Goal: Use online tool/utility: Utilize a website feature to perform a specific function

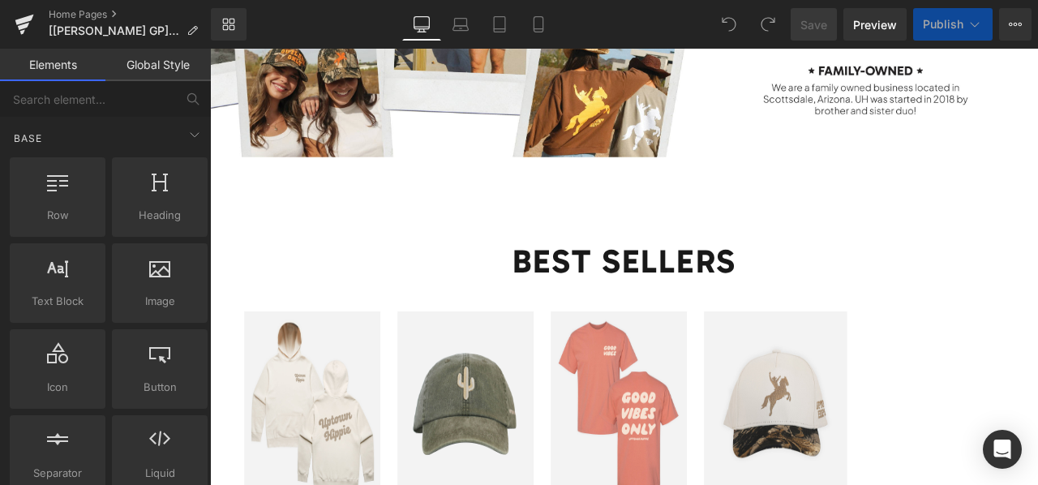
scroll to position [1905, 0]
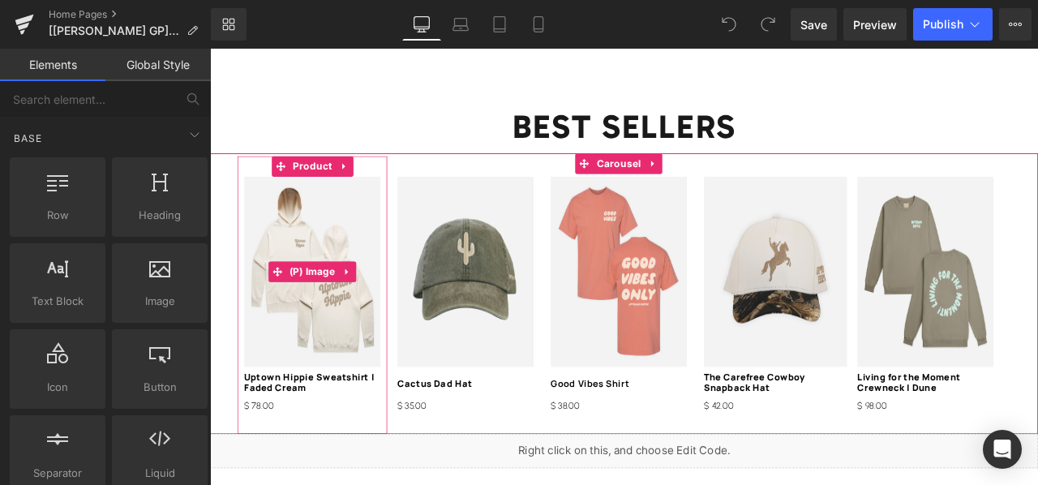
click at [324, 346] on img at bounding box center [331, 312] width 161 height 225
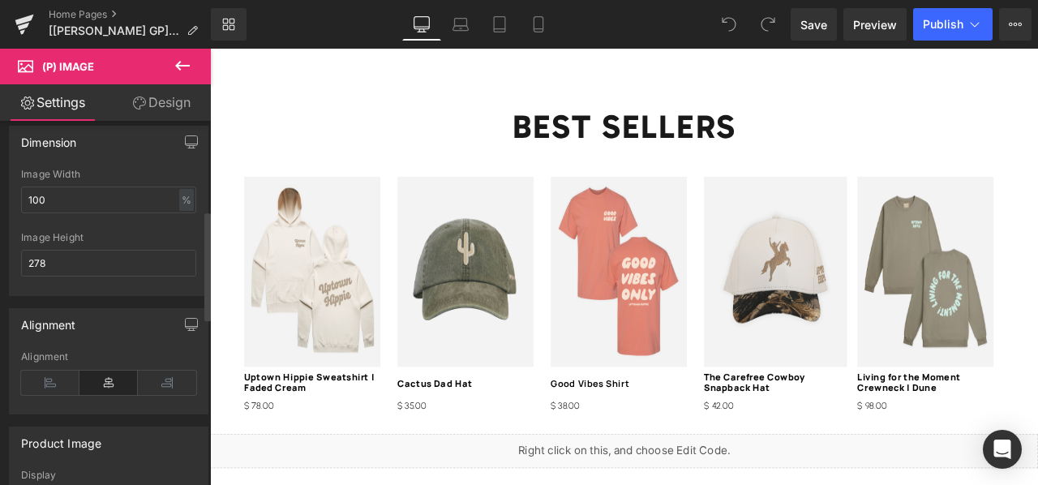
scroll to position [316, 0]
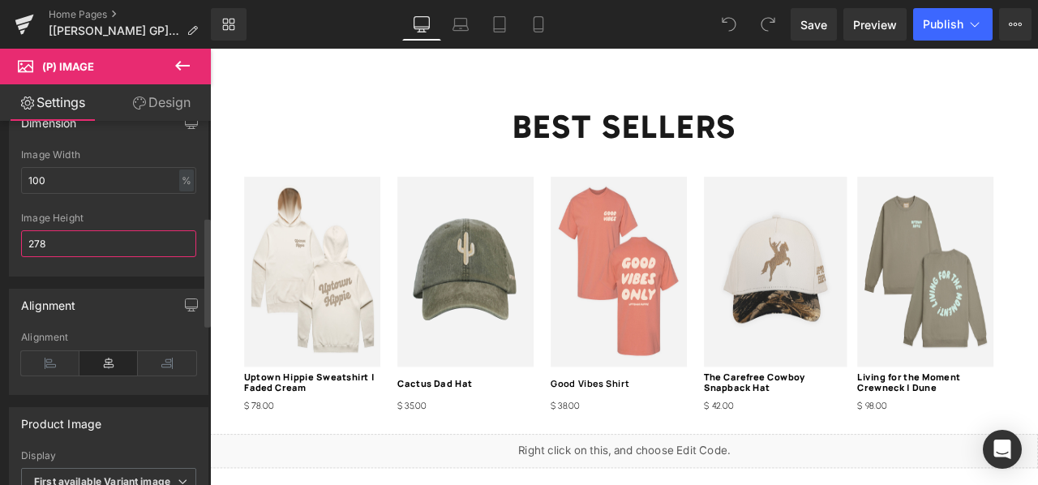
click at [117, 241] on input "278" at bounding box center [108, 243] width 175 height 27
type input "2"
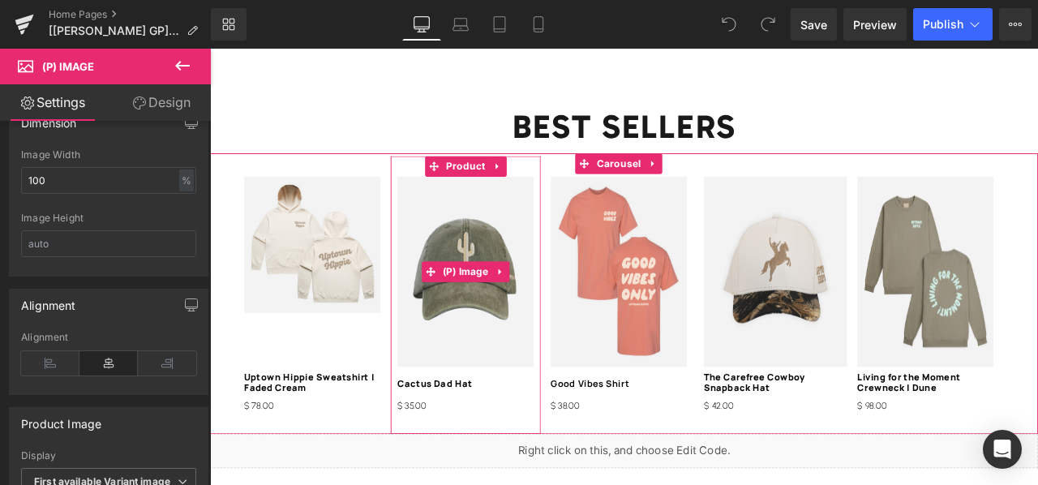
click at [455, 324] on img at bounding box center [512, 312] width 161 height 225
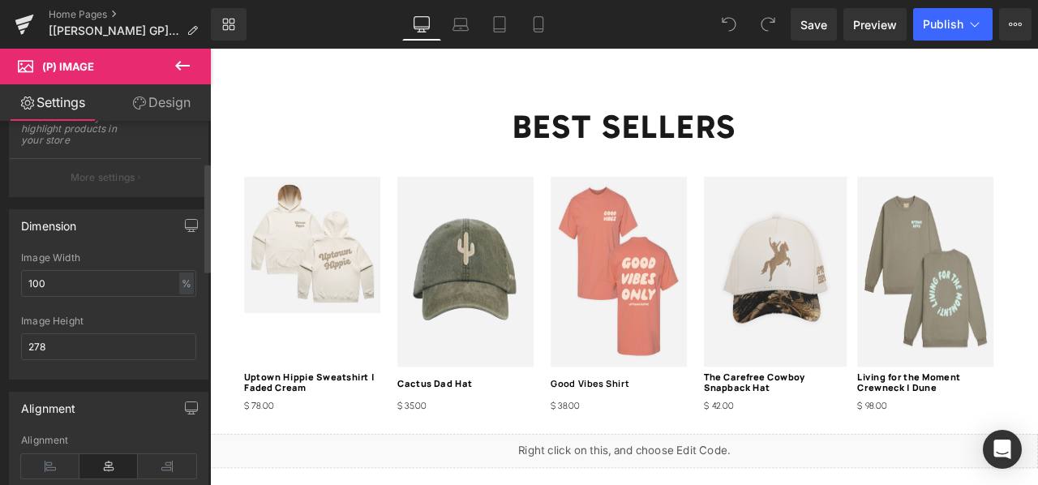
scroll to position [234, 0]
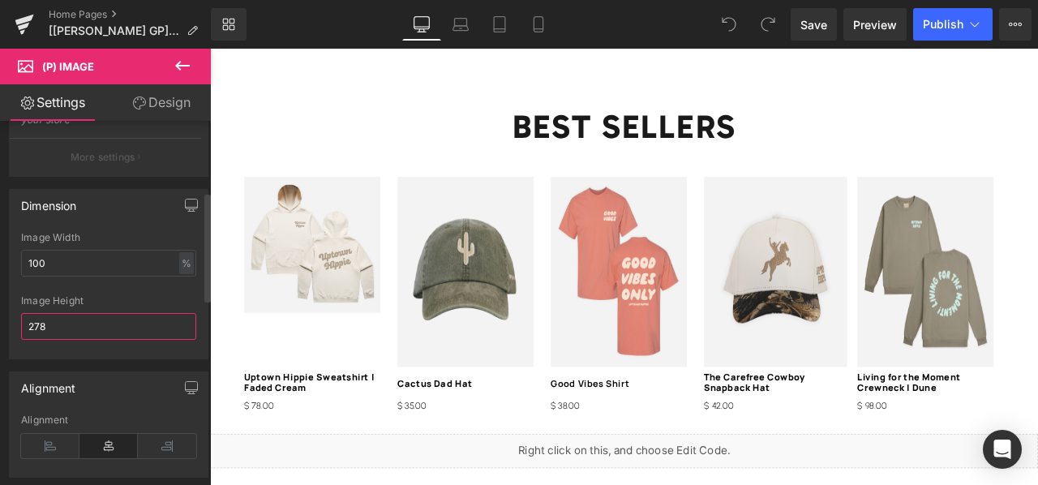
click at [91, 315] on input "278" at bounding box center [108, 326] width 175 height 27
type input "2"
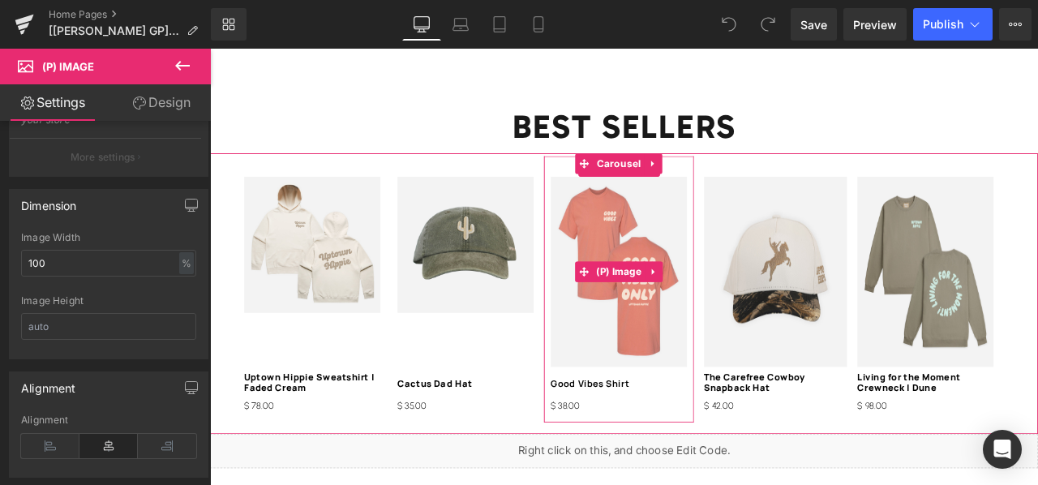
click at [659, 331] on img at bounding box center [694, 312] width 161 height 225
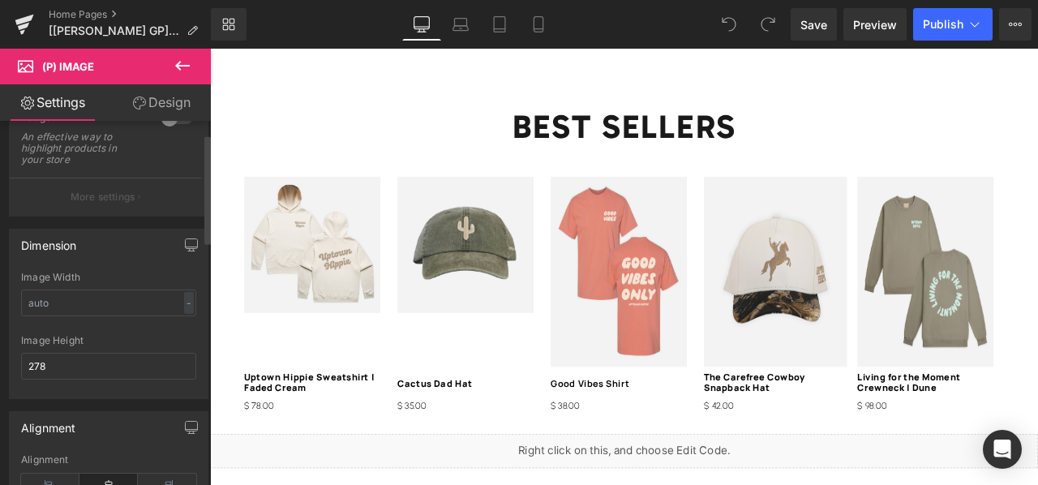
scroll to position [224, 0]
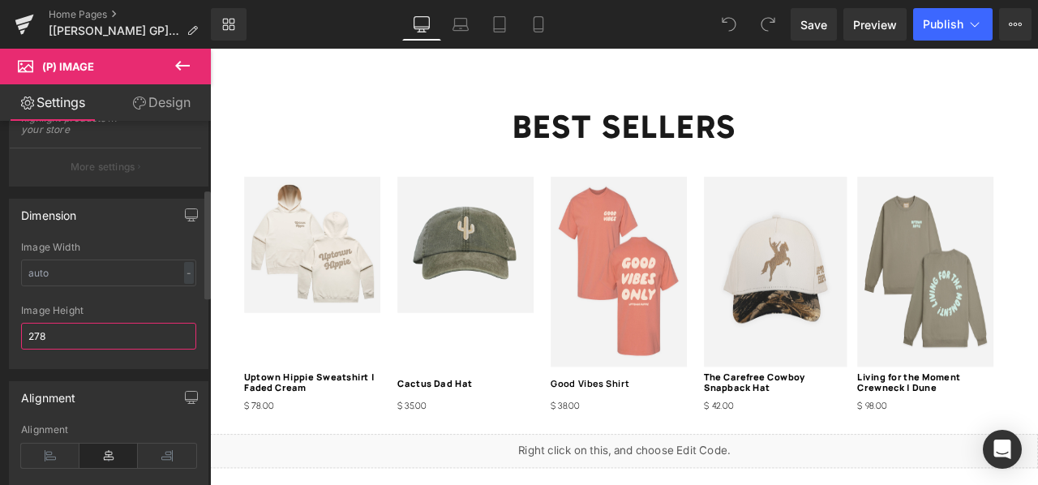
click at [125, 333] on input "278" at bounding box center [108, 336] width 175 height 27
type input "2"
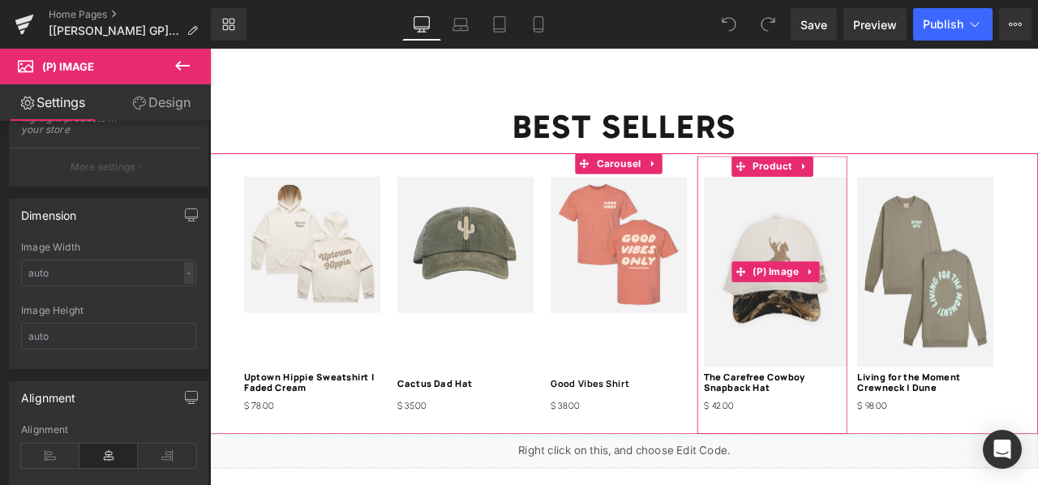
click at [812, 276] on img at bounding box center [881, 312] width 170 height 225
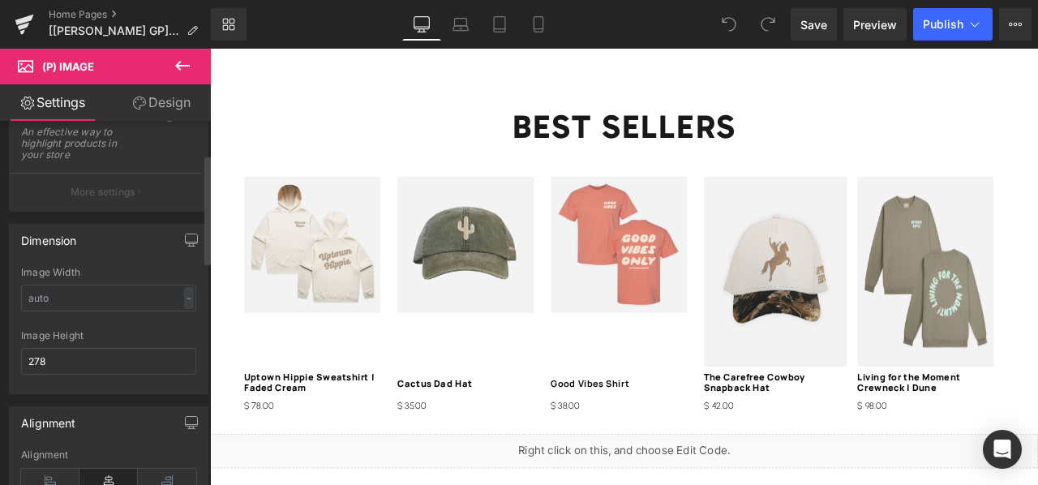
scroll to position [213, 0]
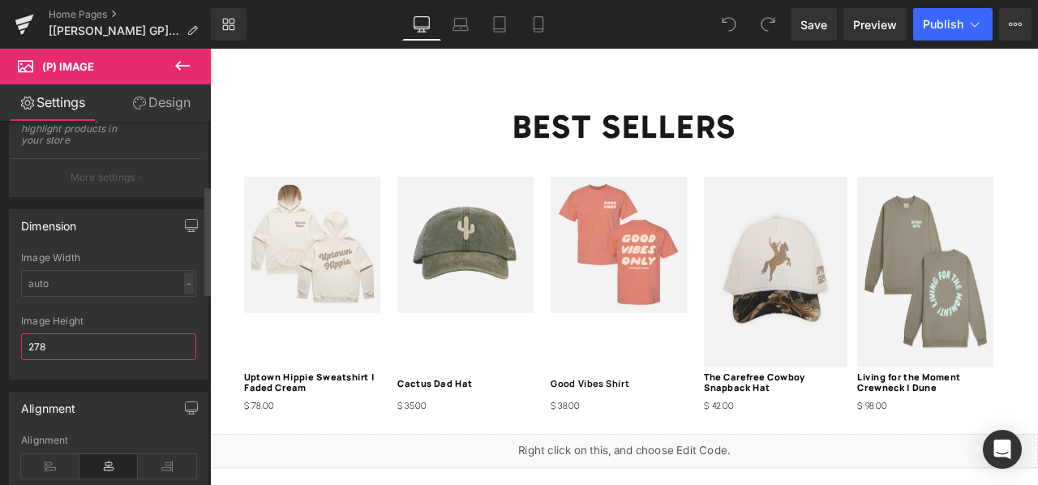
click at [127, 343] on input "278" at bounding box center [108, 346] width 175 height 27
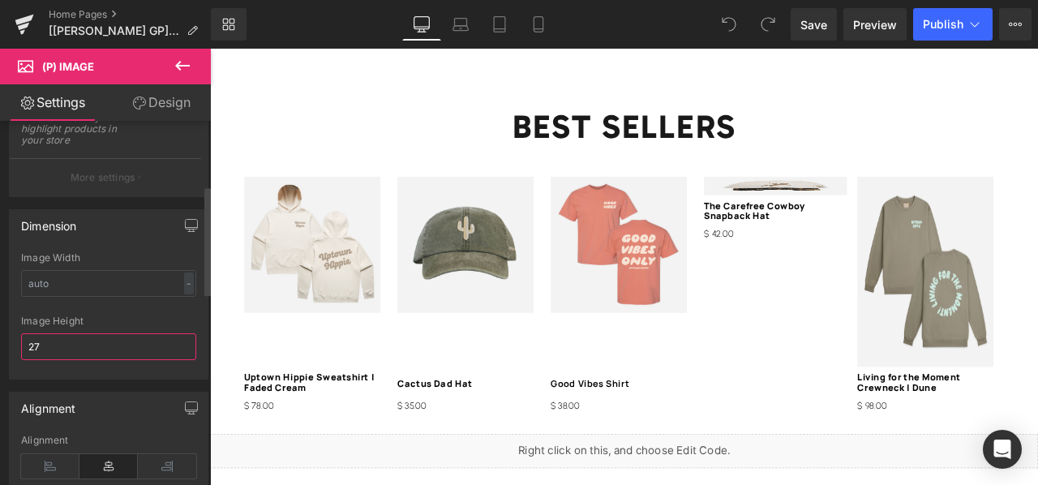
type input "2"
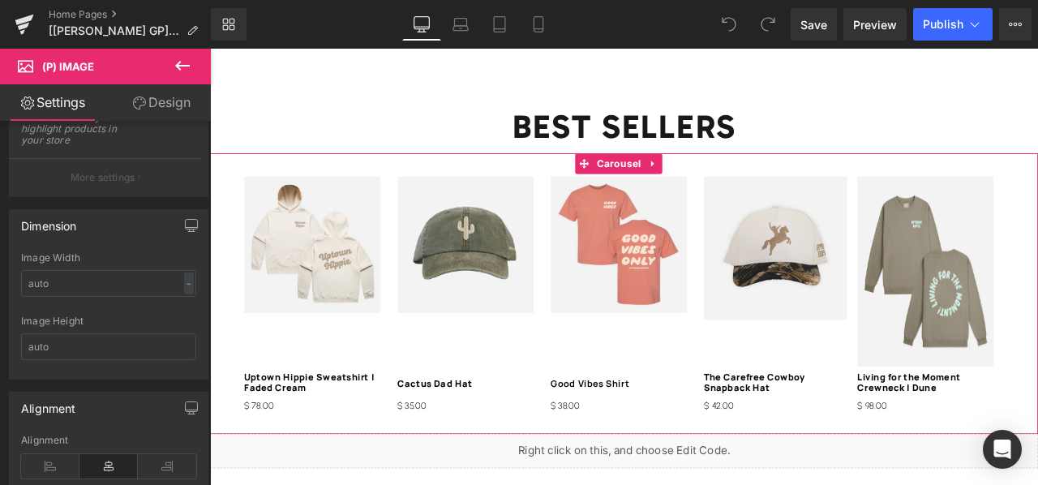
click at [1032, 228] on img at bounding box center [1057, 312] width 161 height 225
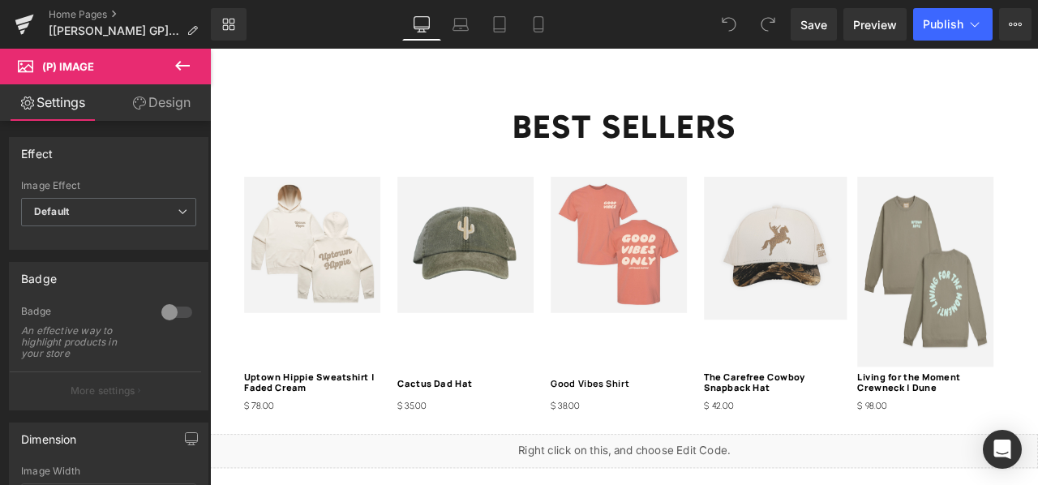
click at [160, 103] on link "Design" at bounding box center [161, 102] width 105 height 36
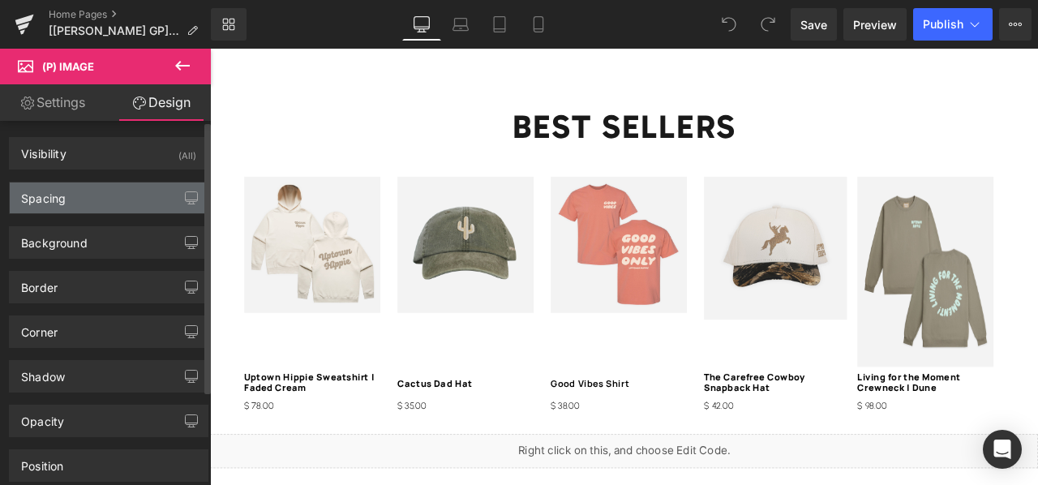
click at [75, 212] on div "Spacing" at bounding box center [109, 197] width 198 height 31
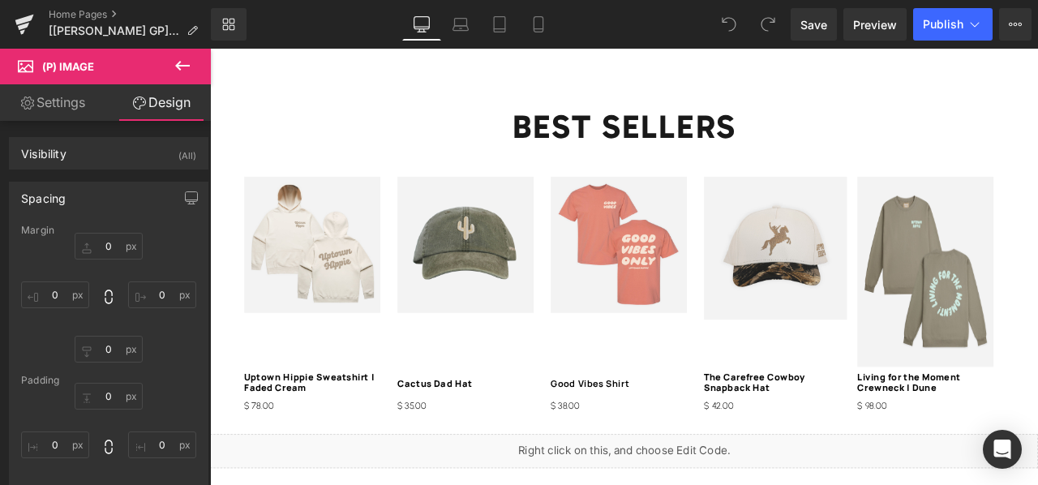
click at [87, 111] on link "Settings" at bounding box center [52, 102] width 105 height 36
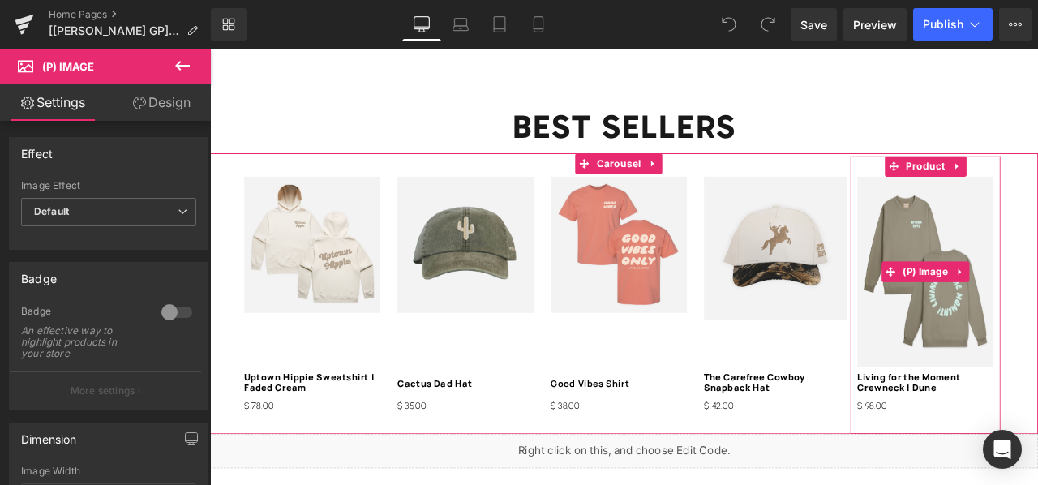
click at [1009, 232] on img at bounding box center [1057, 312] width 161 height 225
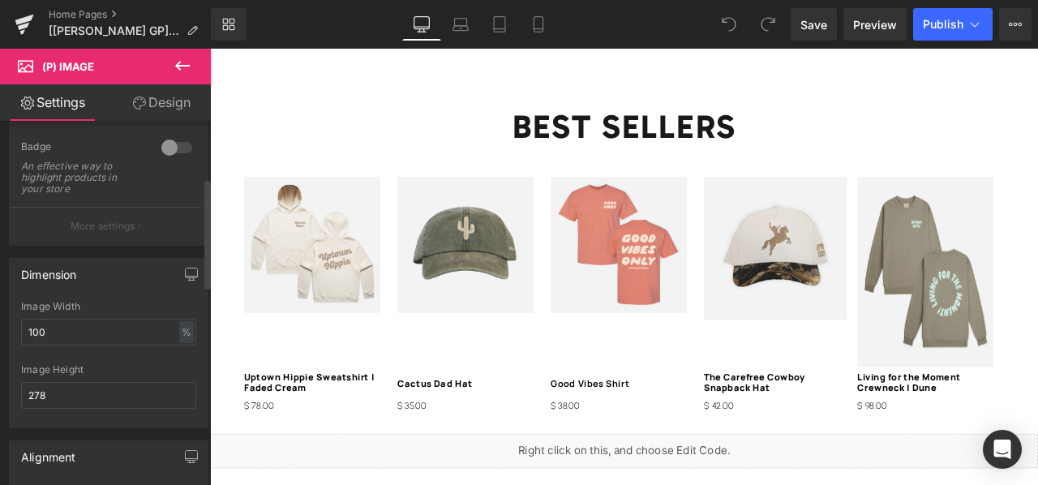
scroll to position [193, 0]
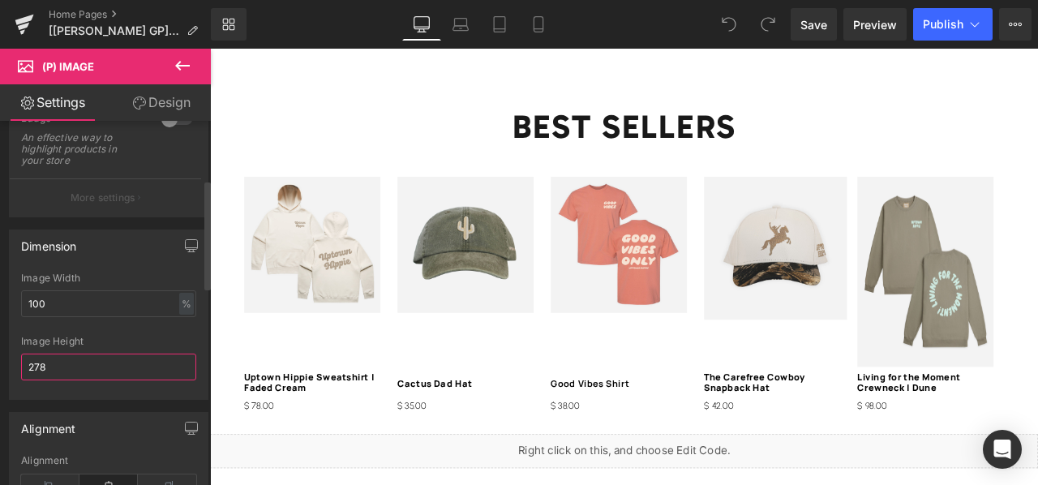
click at [110, 354] on input "278" at bounding box center [108, 367] width 175 height 27
type input "2"
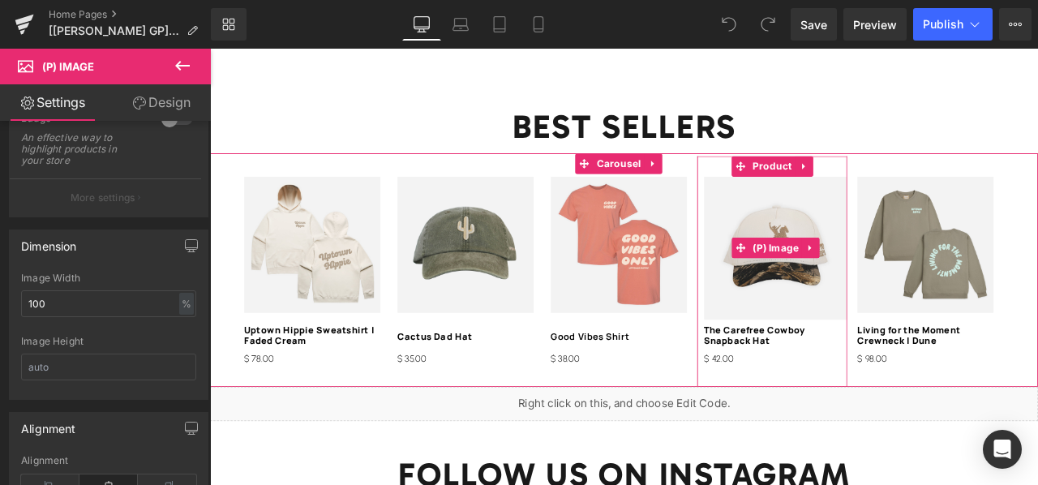
click at [819, 227] on img at bounding box center [881, 285] width 170 height 170
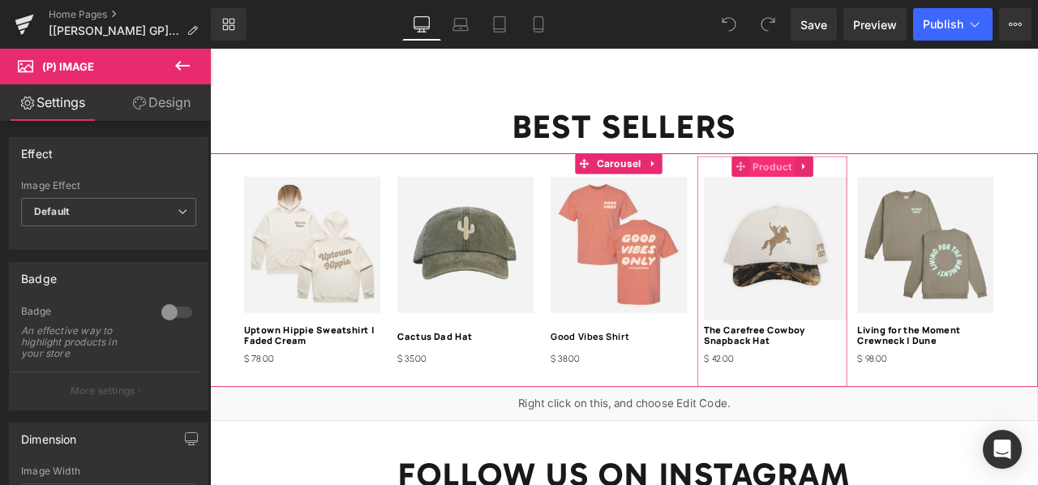
click at [868, 179] on span "Product" at bounding box center [876, 189] width 54 height 24
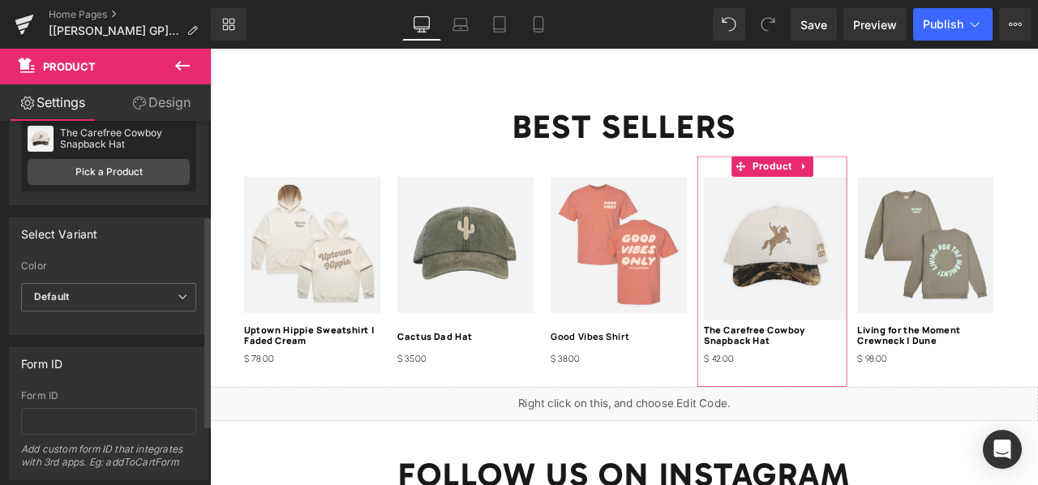
scroll to position [0, 0]
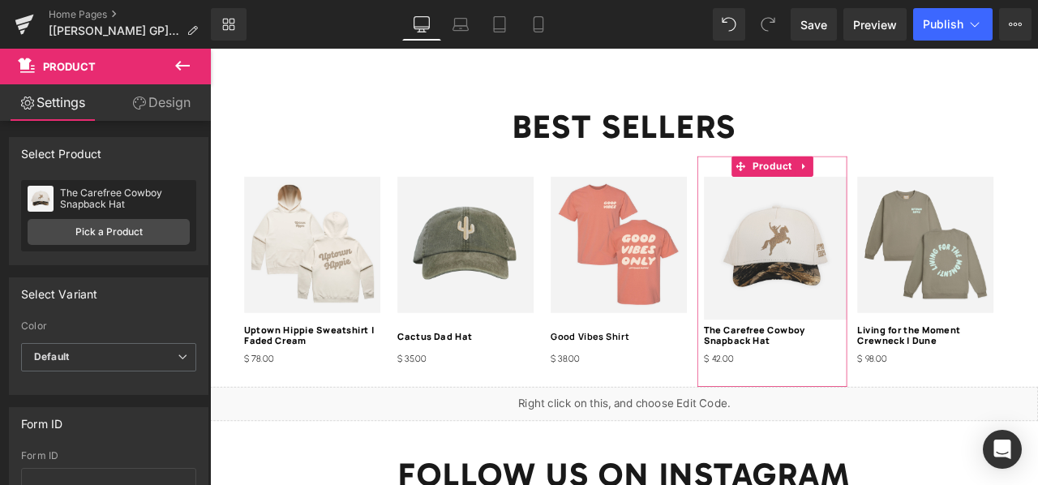
click at [147, 106] on link "Design" at bounding box center [161, 102] width 105 height 36
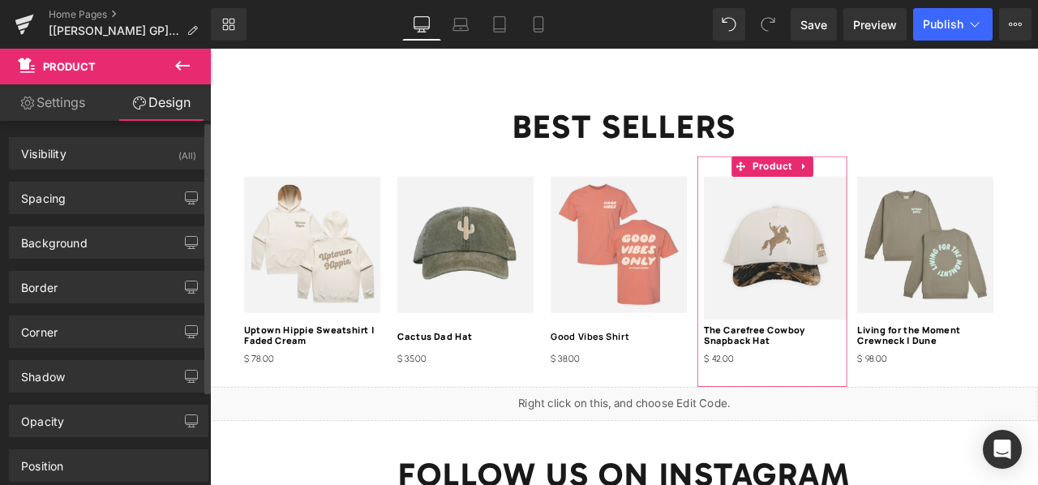
click at [106, 214] on div "Background Color & Image color Color transparent 0 % Image Replace Image Upload…" at bounding box center [109, 236] width 218 height 45
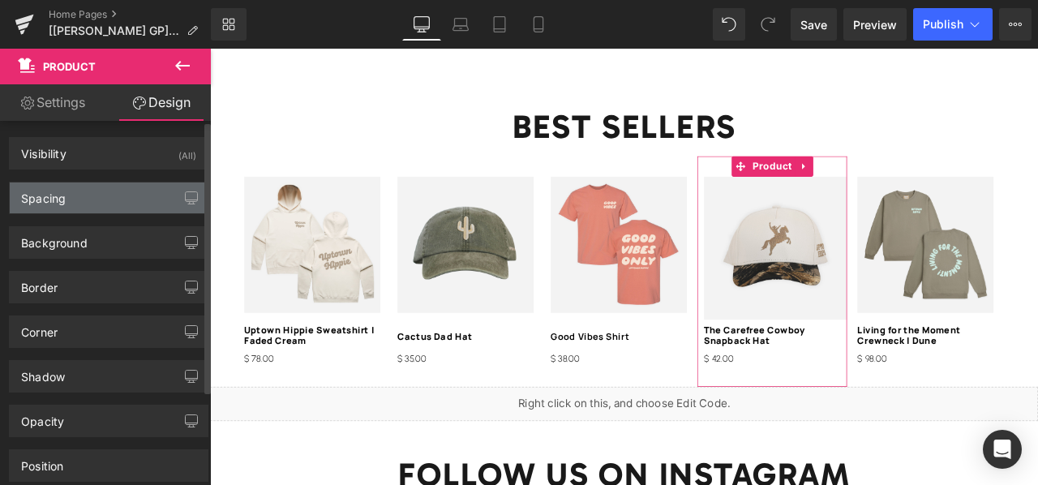
click at [107, 200] on div "Spacing" at bounding box center [109, 197] width 198 height 31
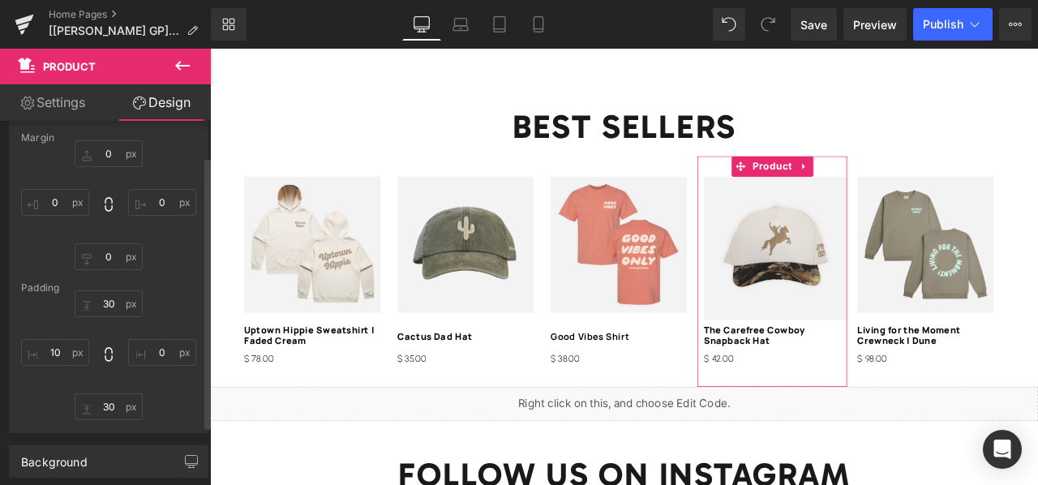
scroll to position [116, 0]
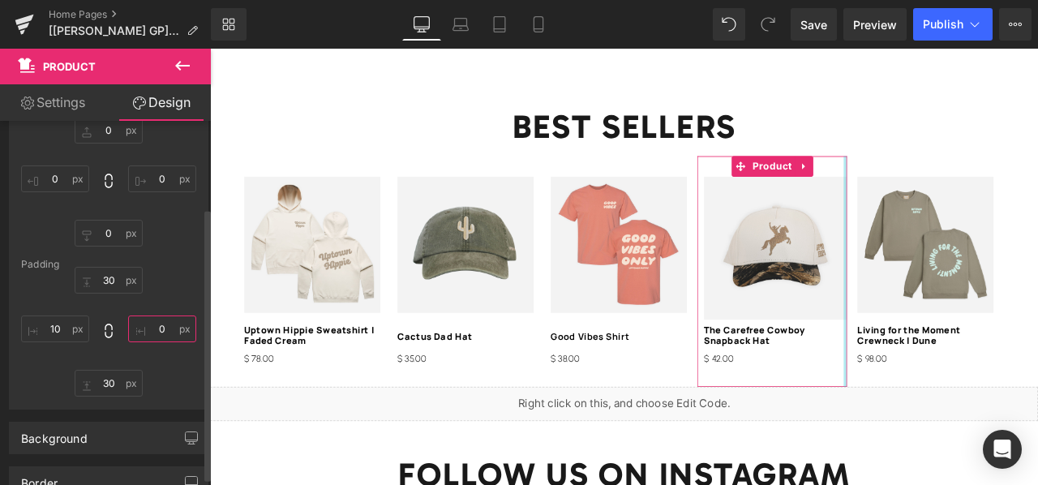
click at [156, 320] on input "0" at bounding box center [162, 328] width 68 height 27
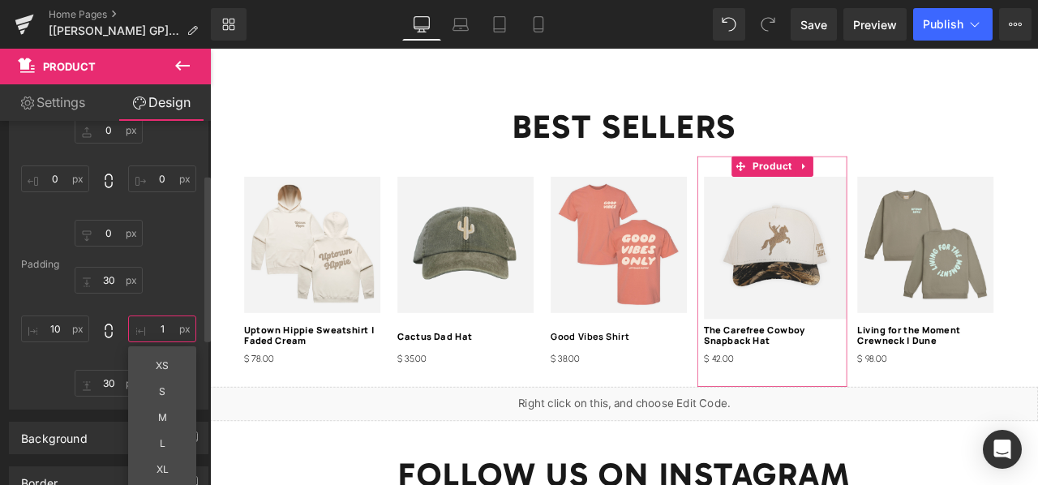
type input "10"
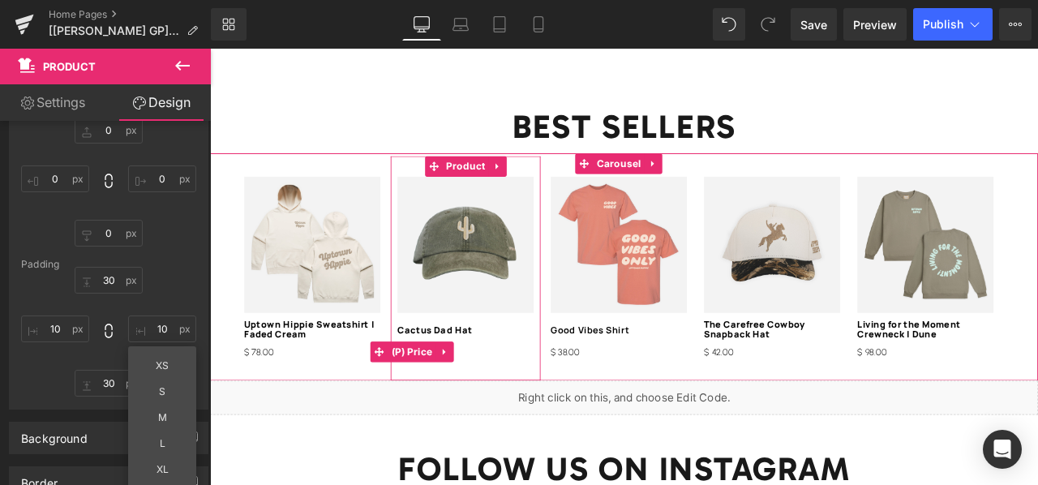
click at [526, 398] on div "$ 0 $ 35.00" at bounding box center [512, 407] width 161 height 19
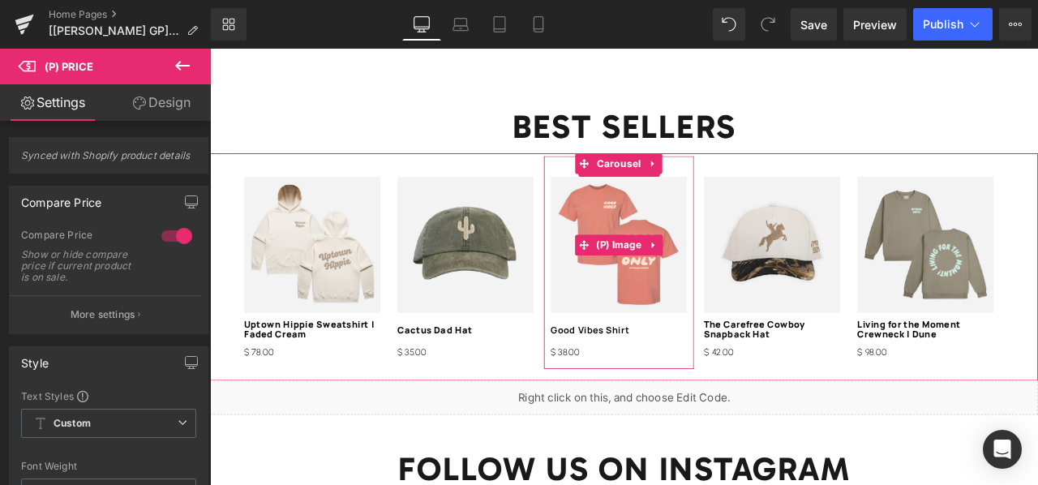
click at [618, 311] on img at bounding box center [694, 280] width 161 height 161
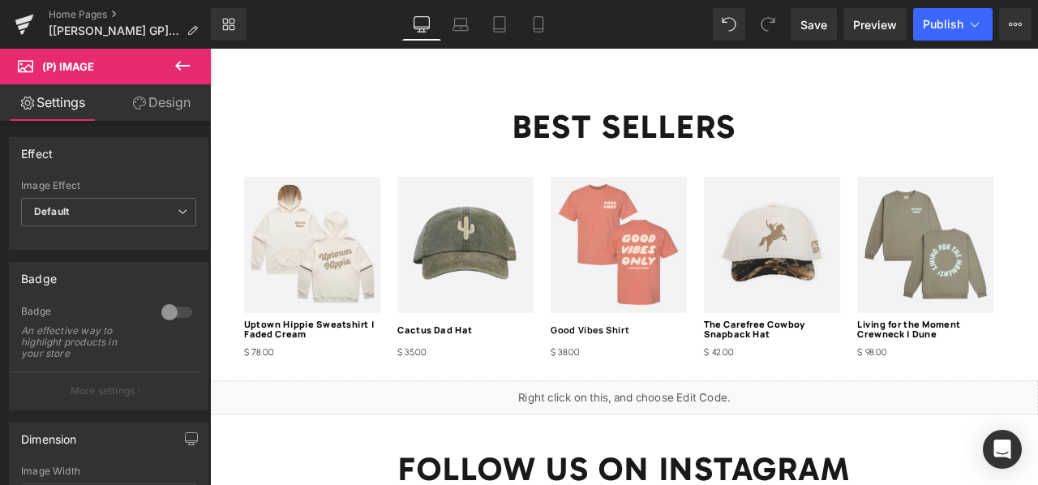
click at [167, 100] on link "Design" at bounding box center [161, 102] width 105 height 36
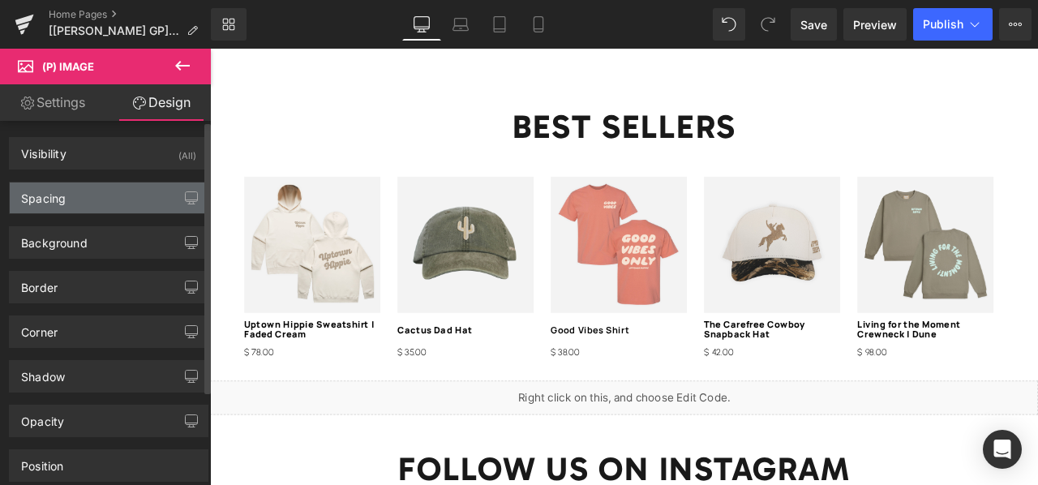
click at [88, 200] on div "Spacing" at bounding box center [109, 197] width 198 height 31
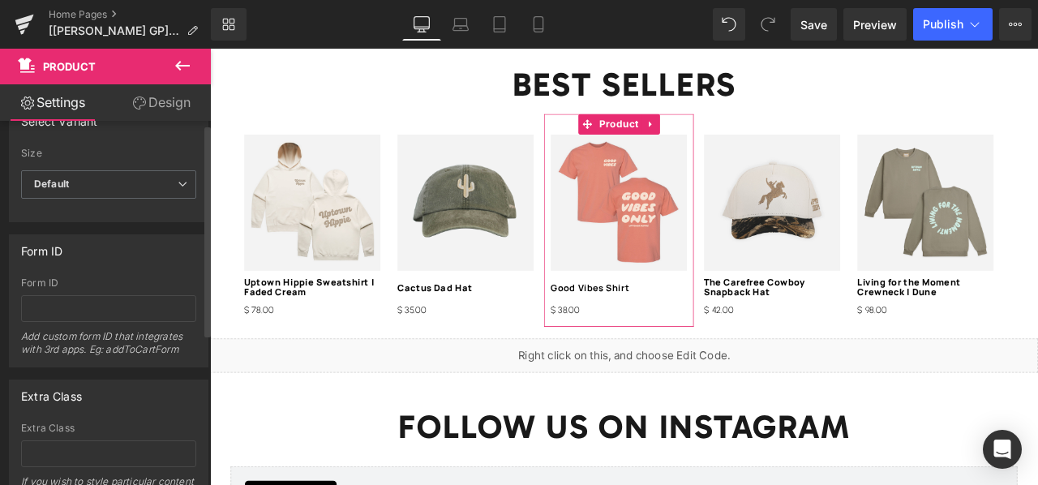
scroll to position [0, 0]
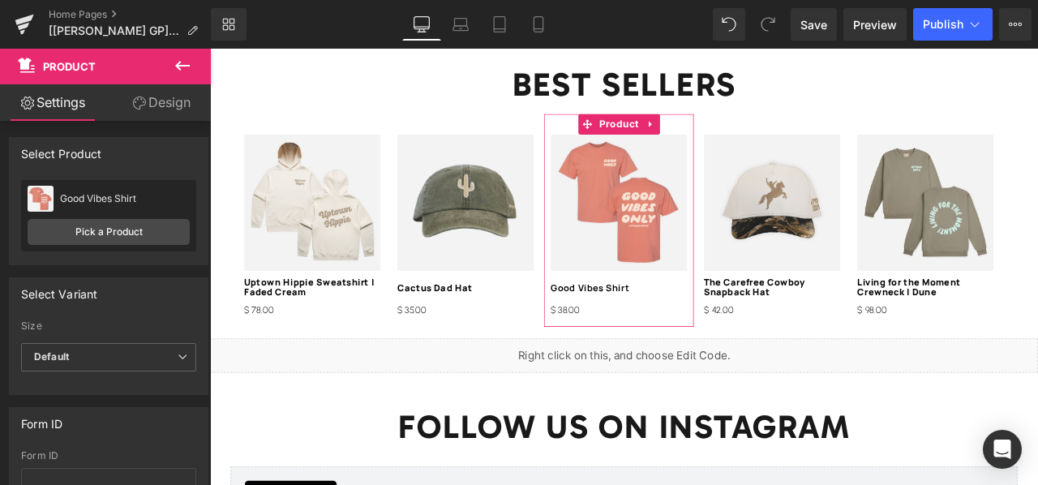
click at [152, 98] on link "Design" at bounding box center [161, 102] width 105 height 36
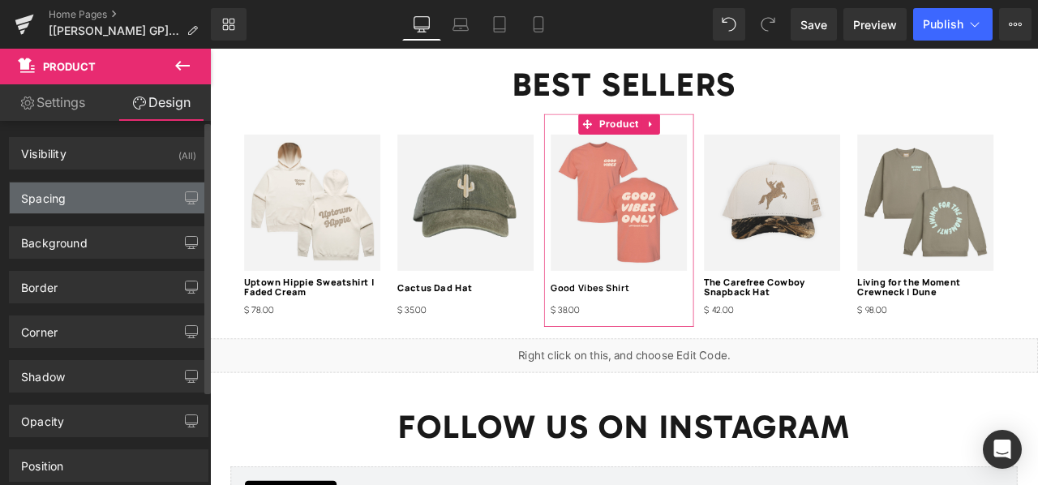
click at [78, 191] on div "Spacing" at bounding box center [109, 197] width 198 height 31
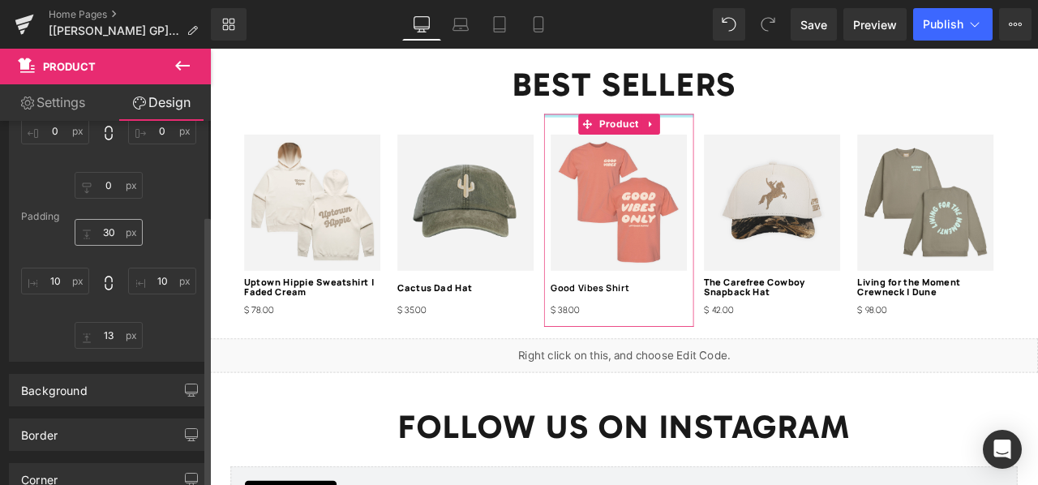
scroll to position [184, 0]
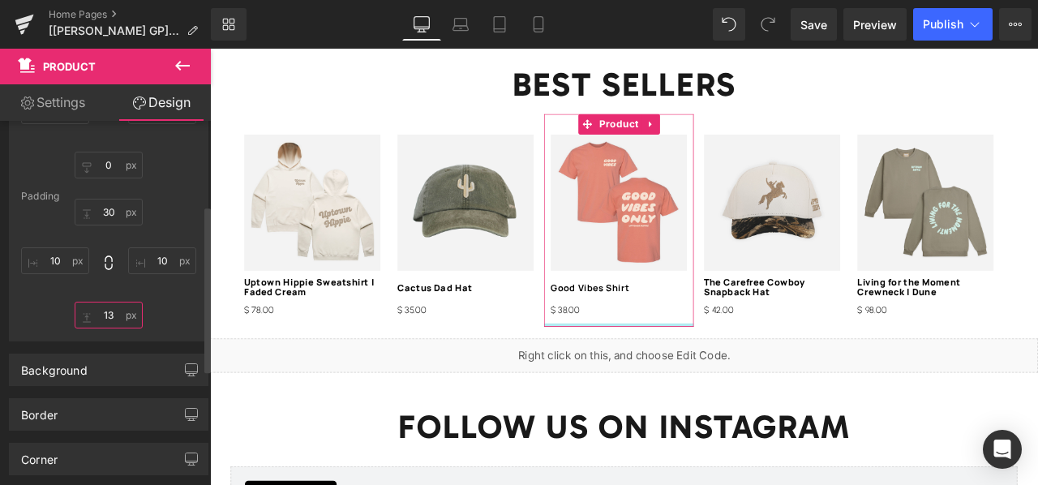
click at [114, 312] on input "text" at bounding box center [109, 315] width 68 height 27
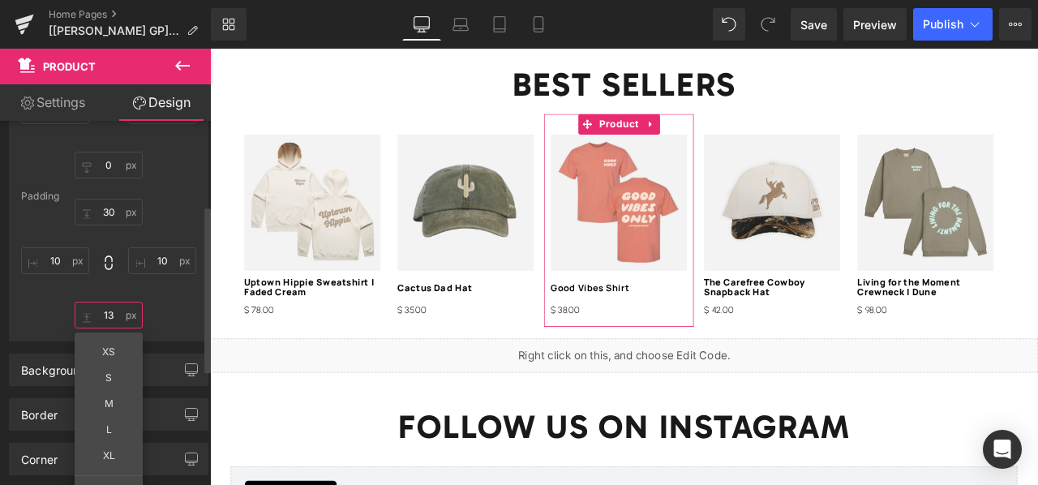
type input "13"
type input "30"
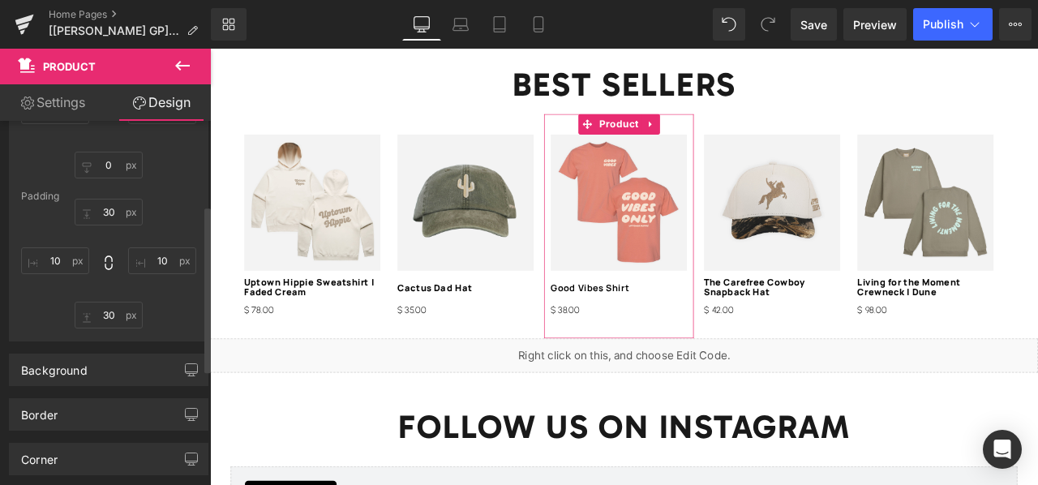
click at [157, 300] on div "30" at bounding box center [108, 264] width 175 height 130
click at [163, 260] on input "text" at bounding box center [162, 260] width 68 height 27
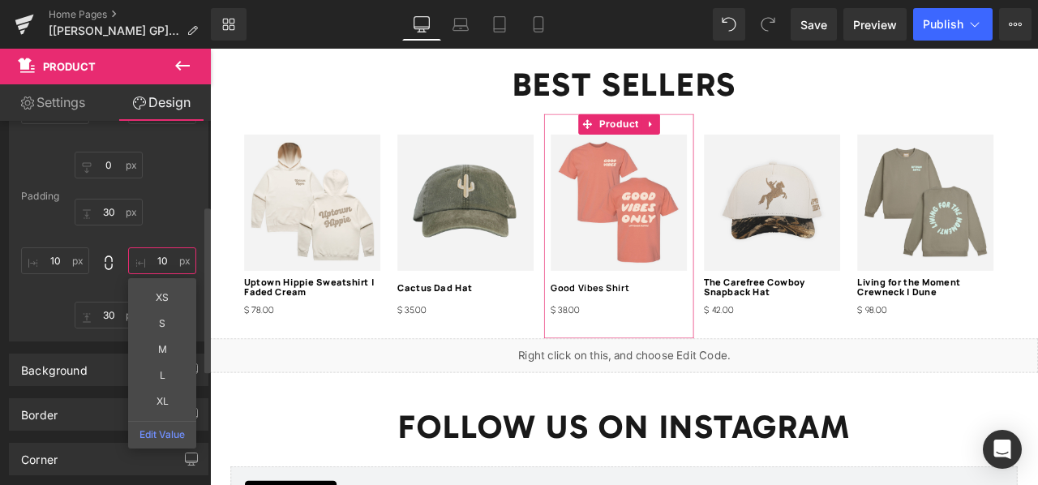
type input "10"
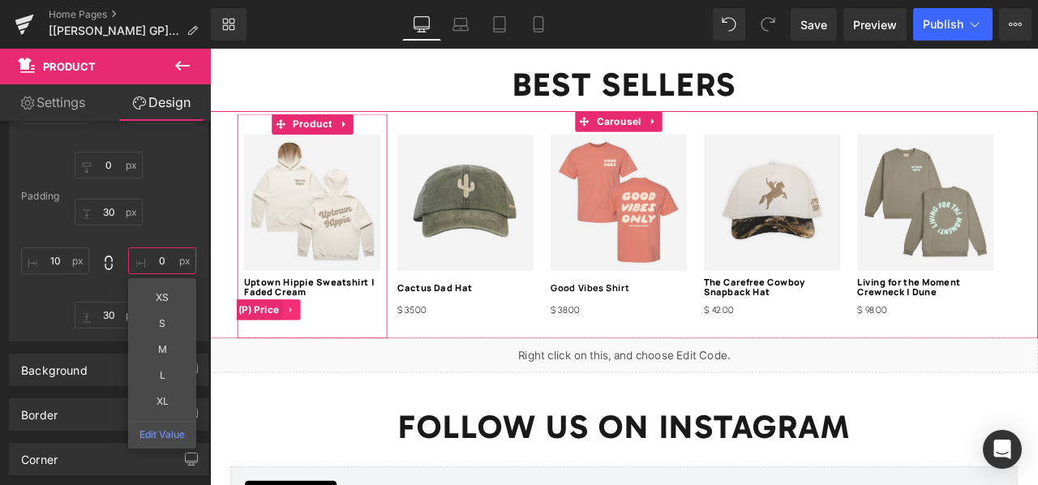
type input "10"
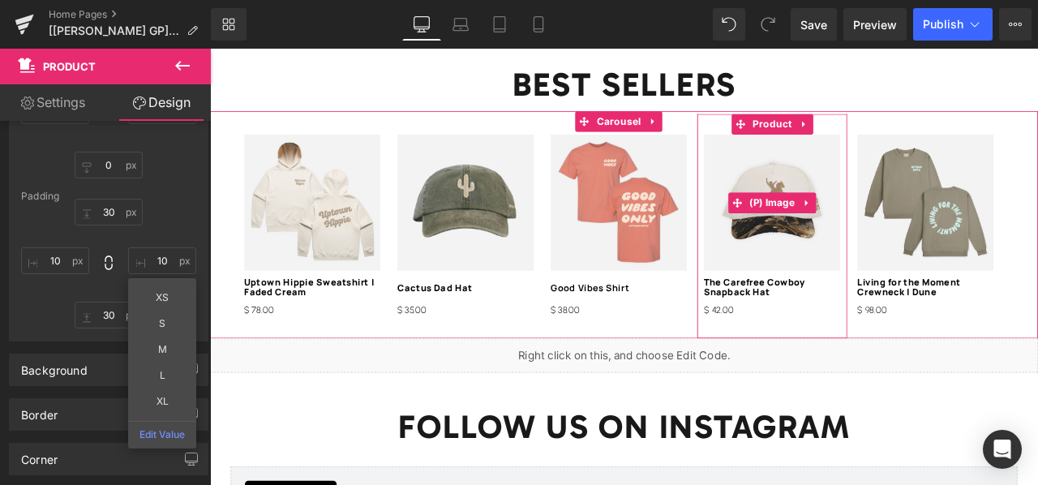
click at [809, 196] on img at bounding box center [876, 230] width 161 height 161
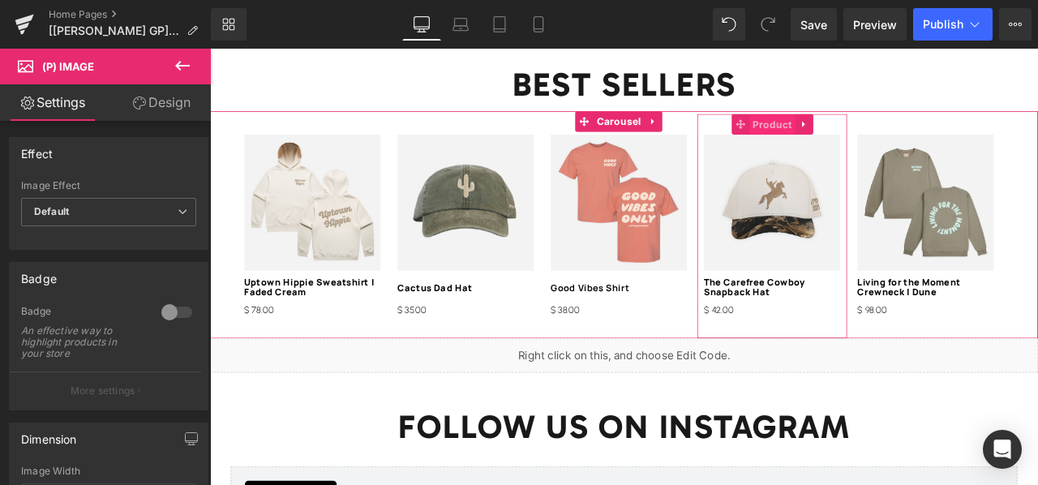
click at [872, 127] on span "Product" at bounding box center [876, 139] width 54 height 24
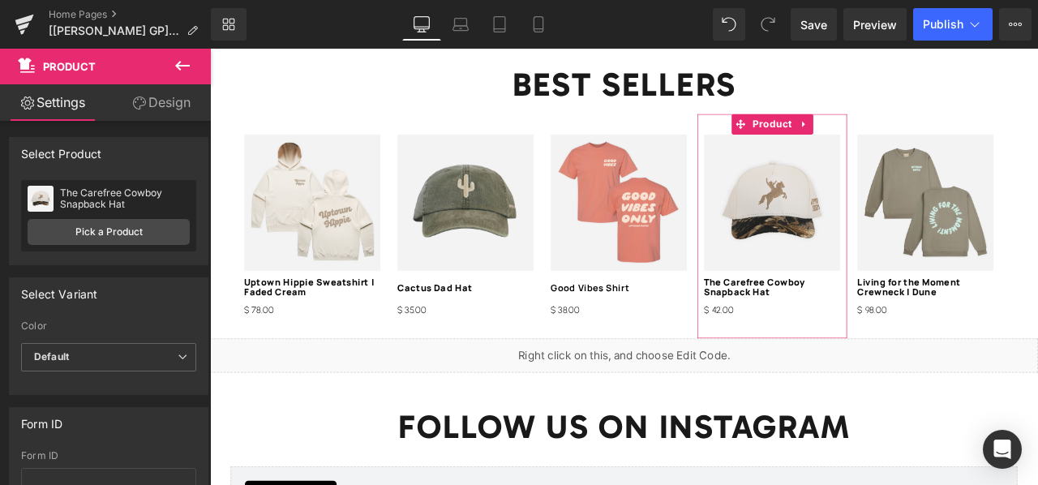
click at [174, 105] on link "Design" at bounding box center [161, 102] width 105 height 36
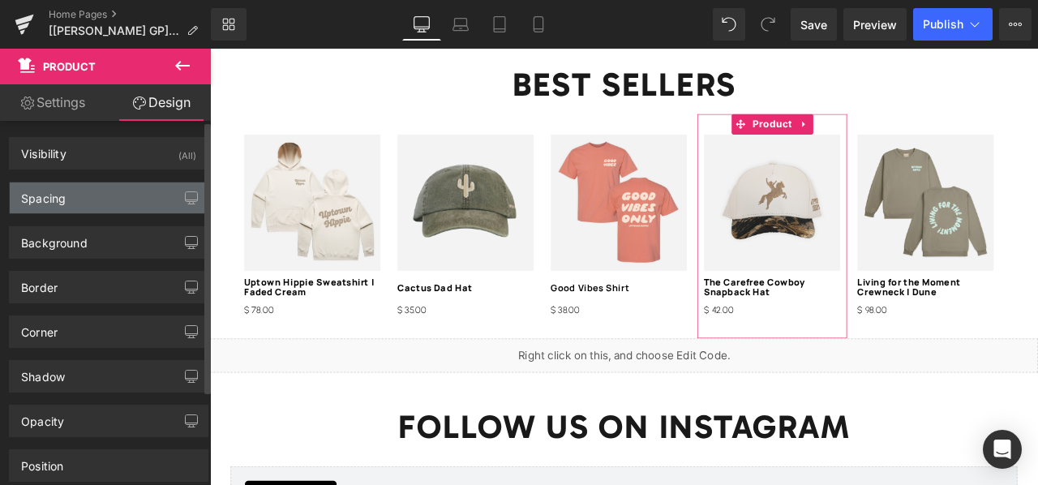
click at [127, 195] on div "Spacing" at bounding box center [109, 197] width 198 height 31
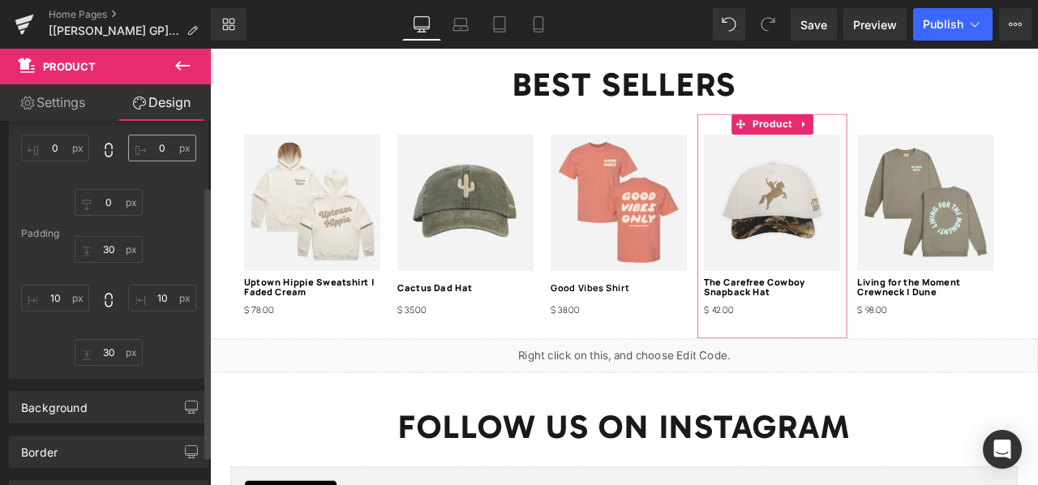
scroll to position [175, 0]
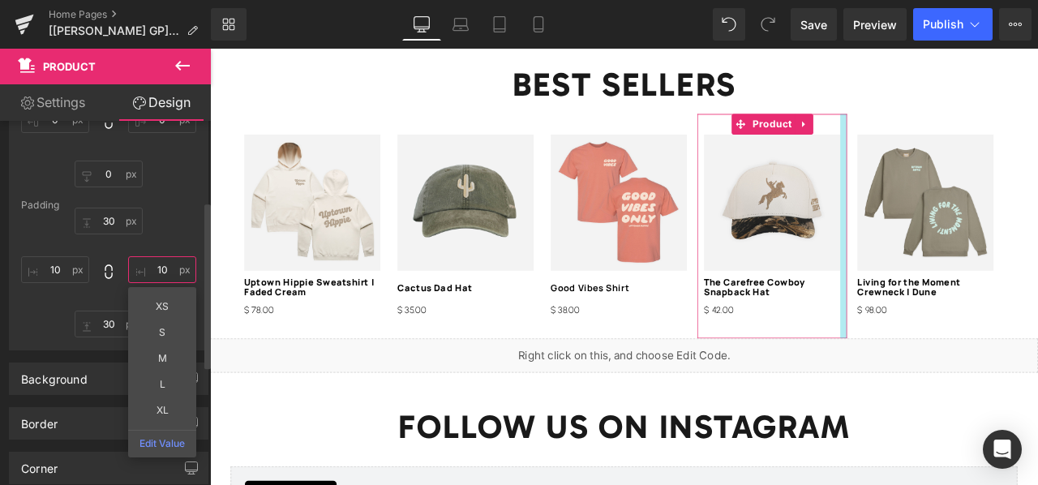
click at [162, 267] on input "10" at bounding box center [162, 269] width 68 height 27
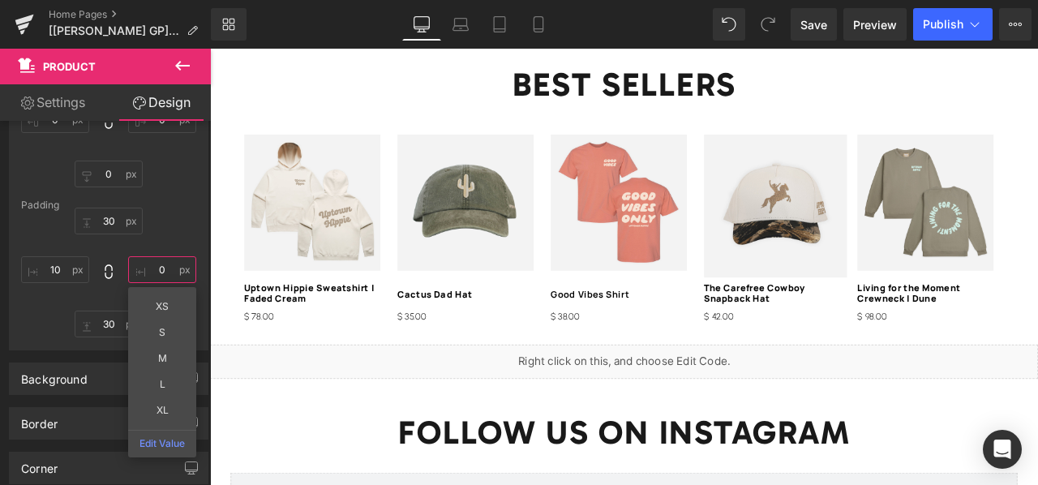
type input "0"
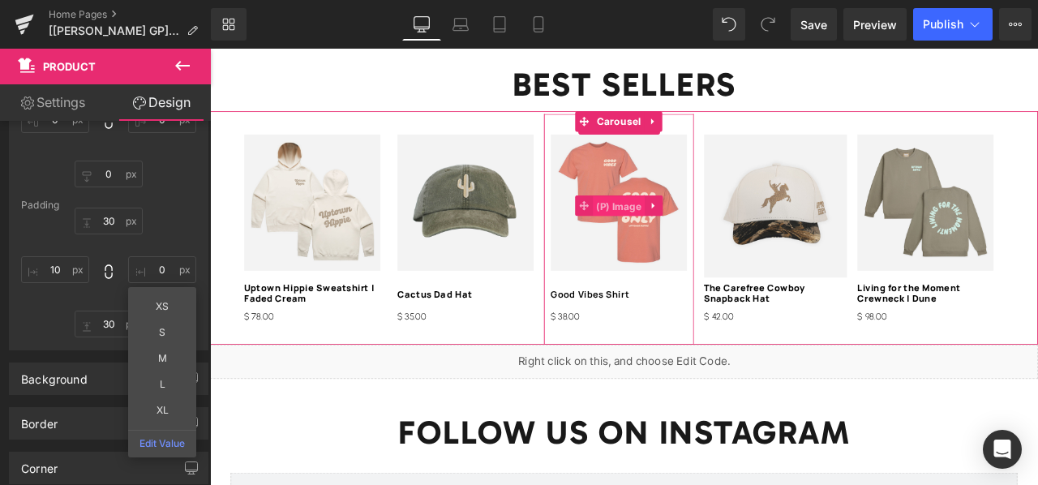
click at [690, 223] on span "(P) Image" at bounding box center [694, 235] width 62 height 24
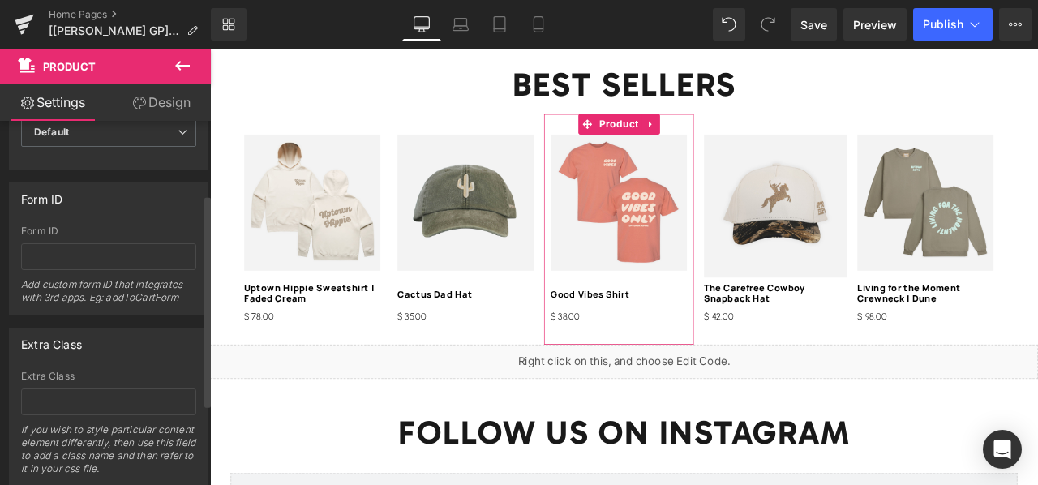
scroll to position [256, 0]
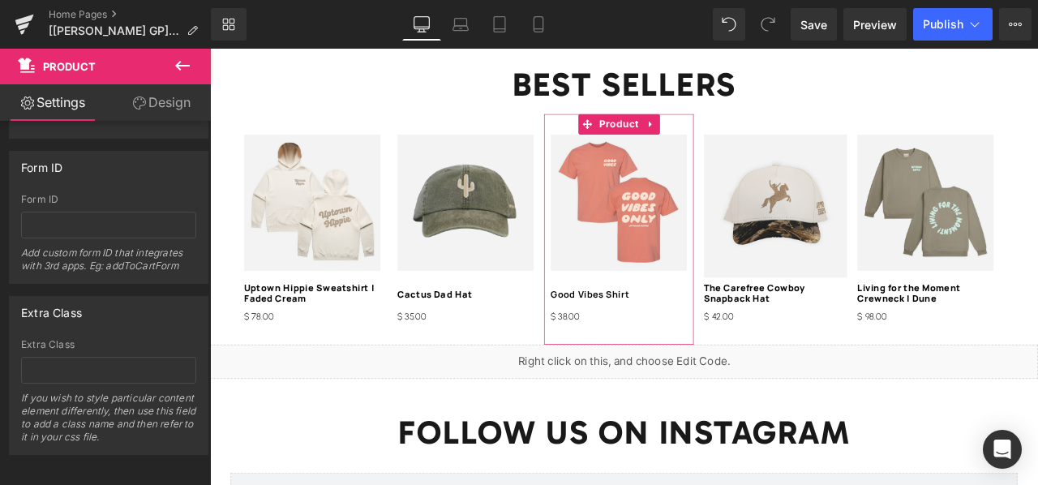
click at [136, 98] on icon at bounding box center [139, 103] width 13 height 13
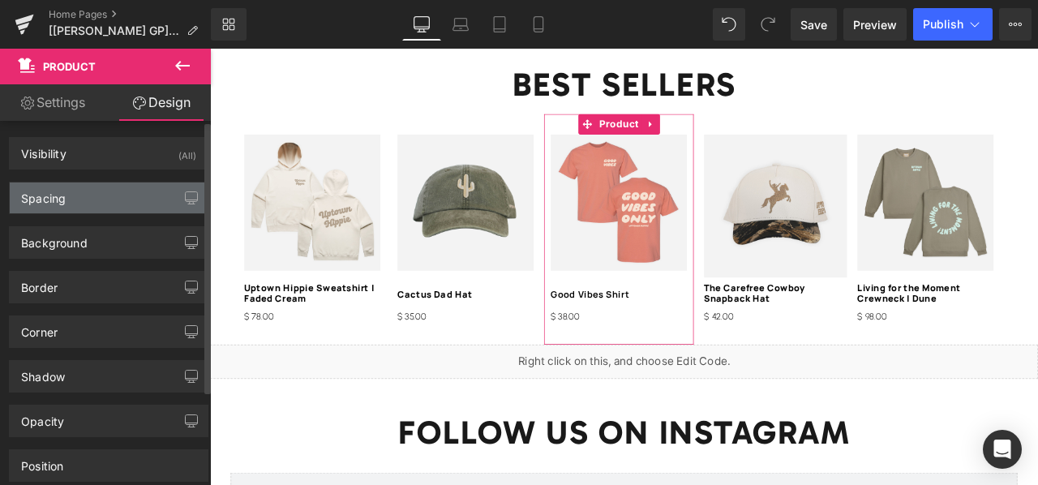
click at [83, 208] on div "Spacing" at bounding box center [109, 197] width 198 height 31
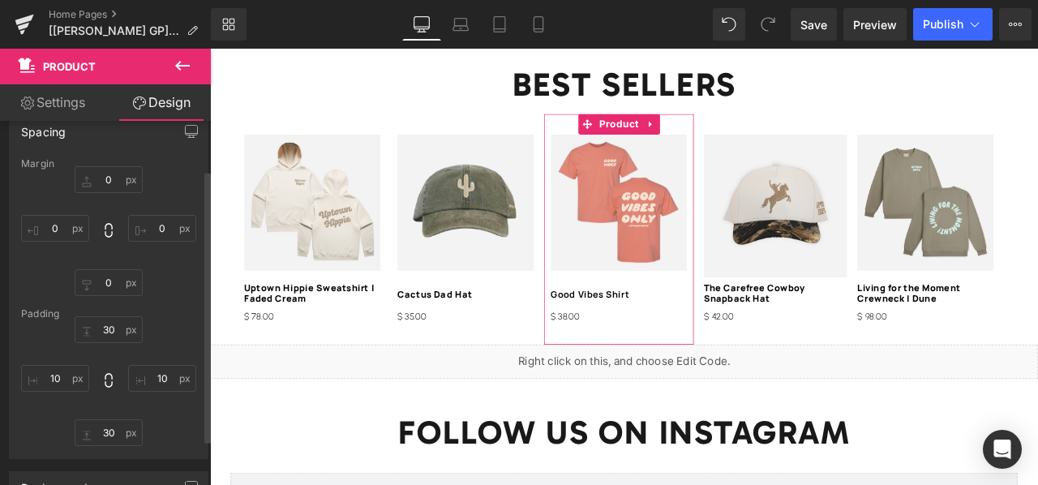
scroll to position [67, 0]
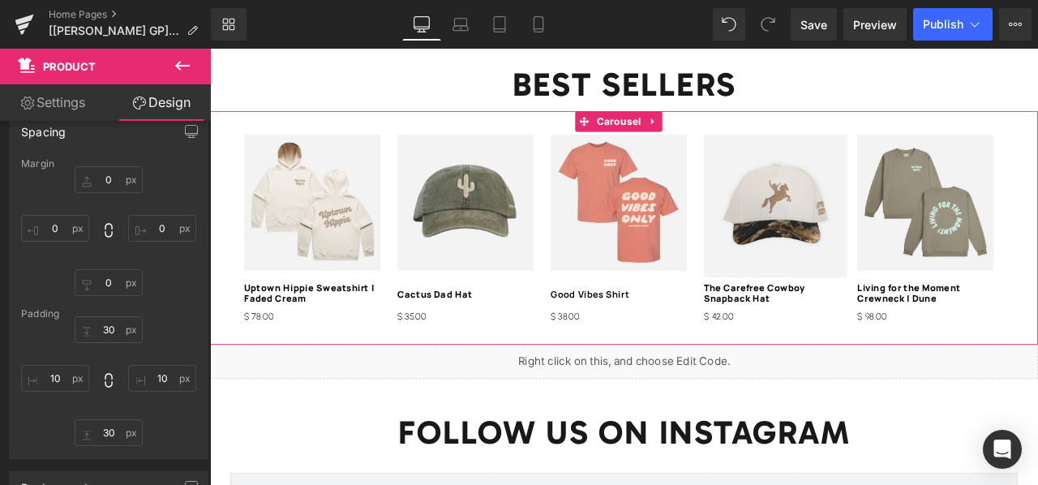
click at [822, 221] on img at bounding box center [881, 235] width 170 height 170
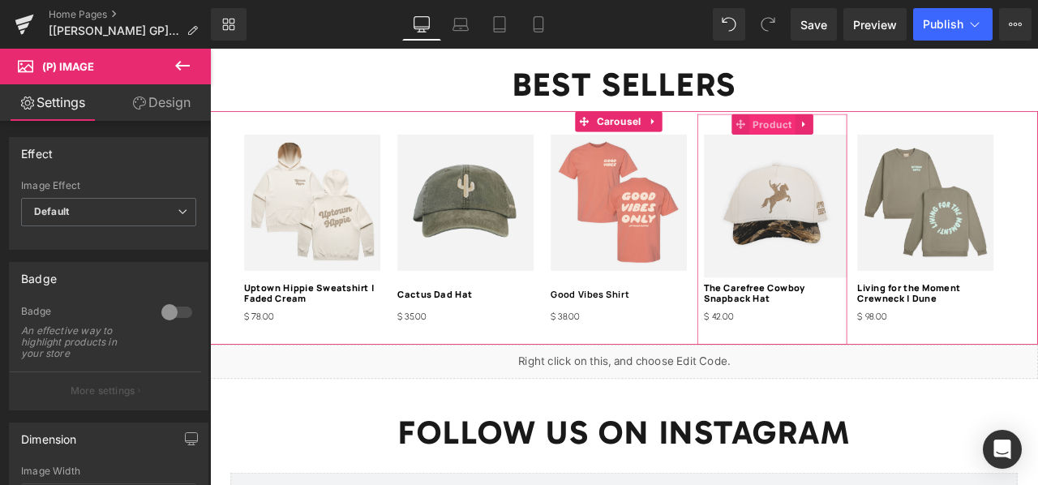
click at [877, 127] on span "Product" at bounding box center [876, 139] width 54 height 24
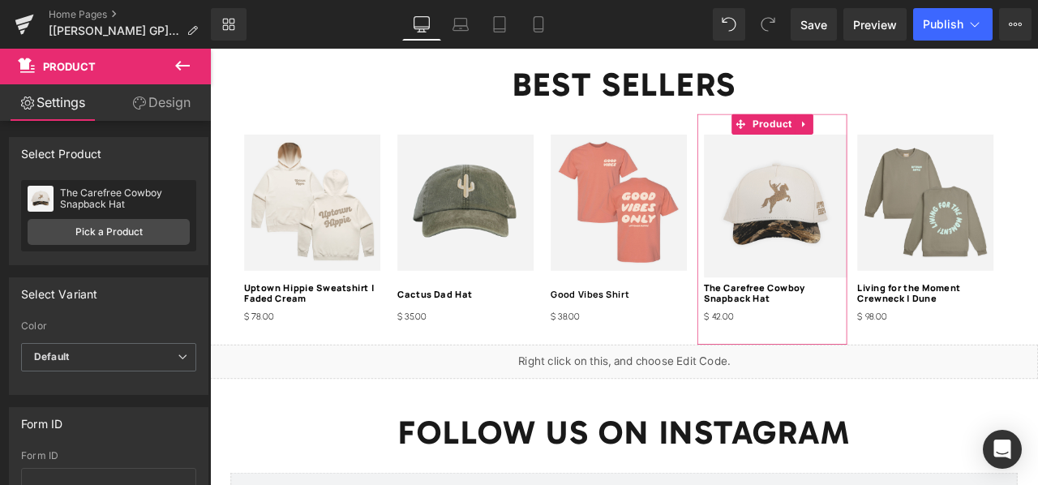
click at [148, 97] on link "Design" at bounding box center [161, 102] width 105 height 36
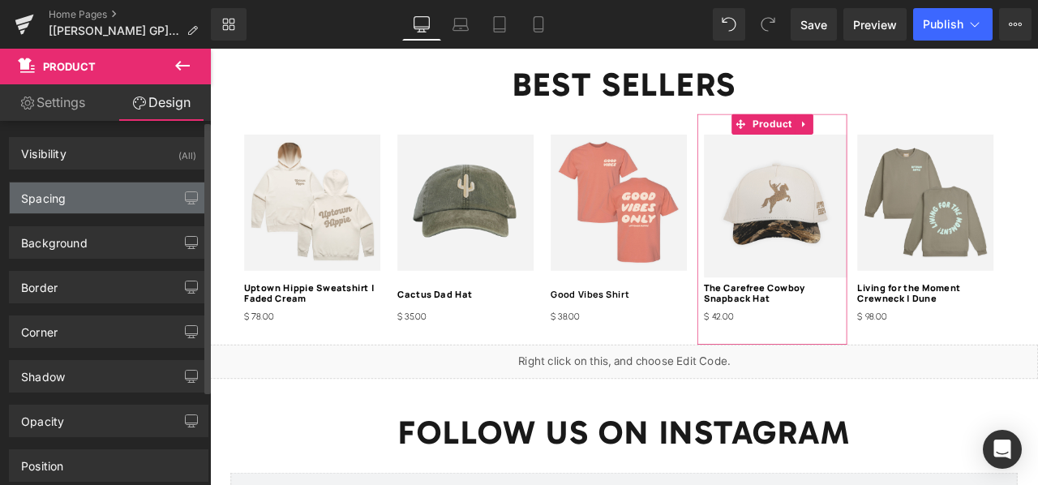
click at [106, 199] on div "Spacing" at bounding box center [109, 197] width 198 height 31
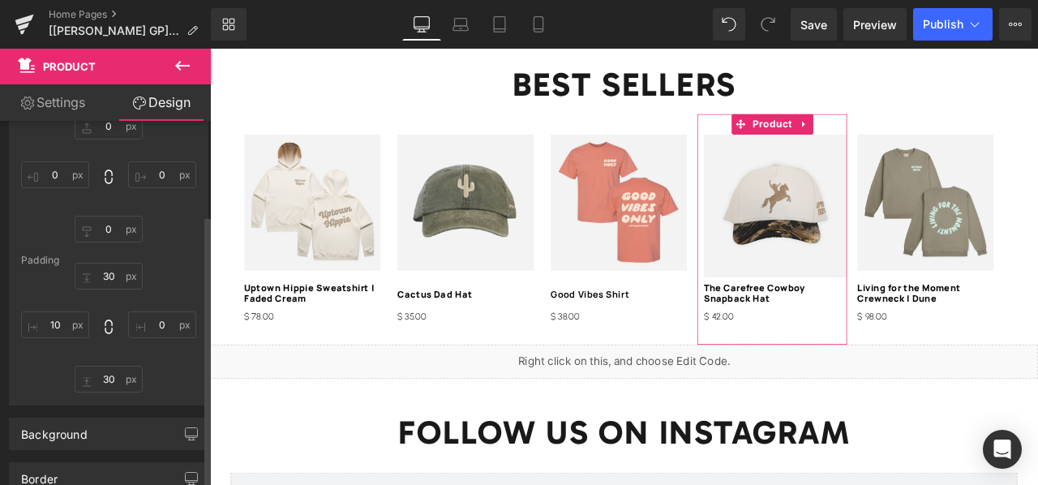
scroll to position [127, 0]
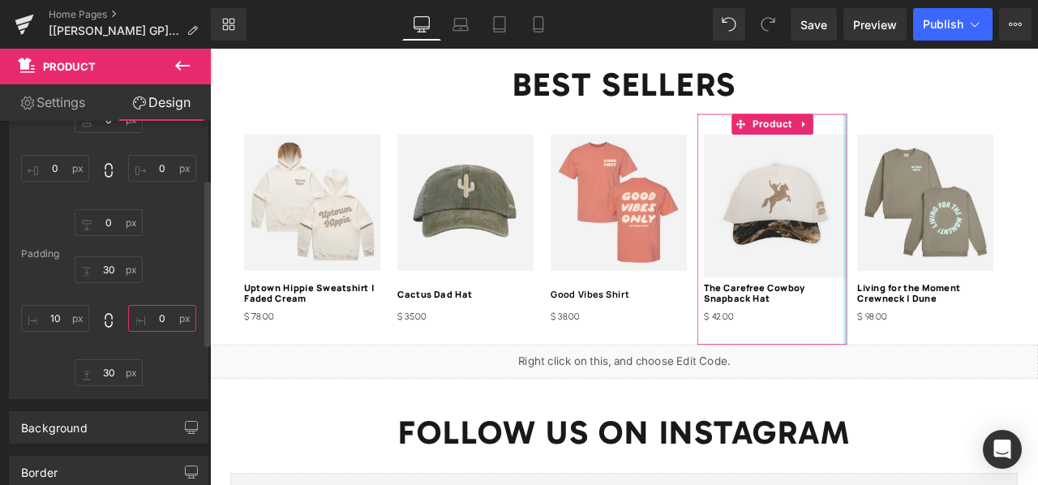
click at [148, 320] on input "text" at bounding box center [162, 318] width 68 height 27
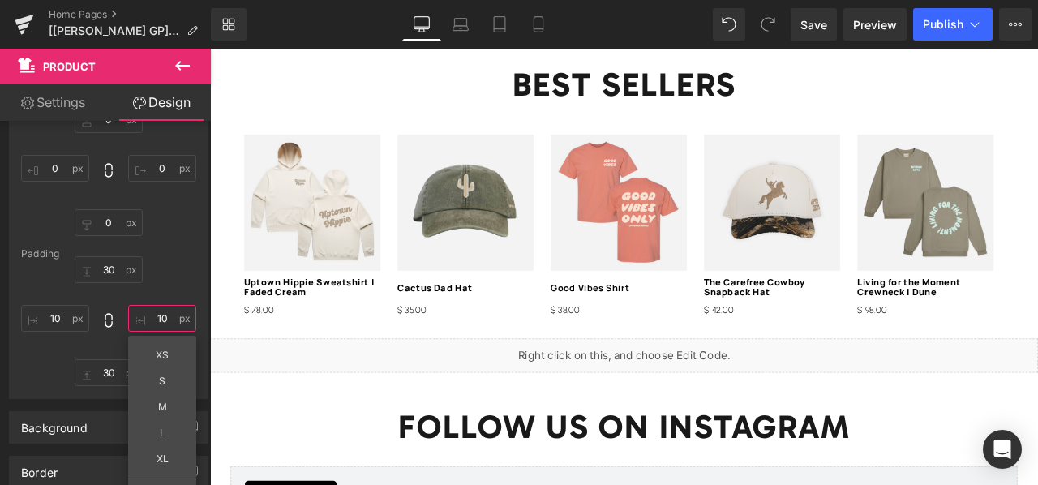
type input "10"
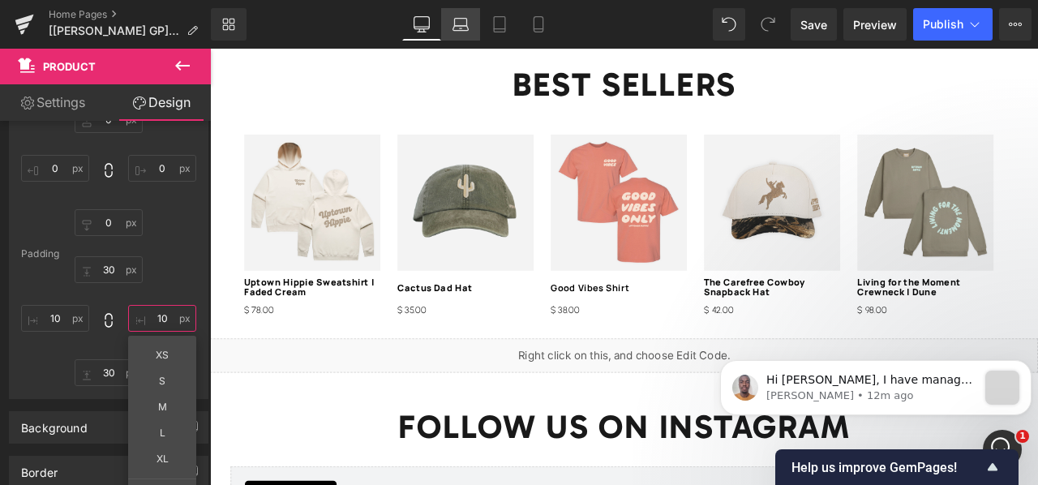
scroll to position [0, 0]
click at [813, 28] on span "Save" at bounding box center [814, 24] width 27 height 17
